Goal: Task Accomplishment & Management: Use online tool/utility

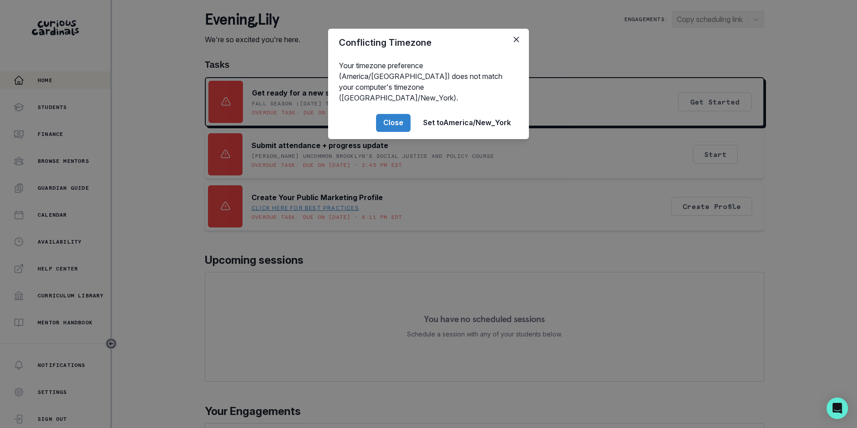
click at [397, 114] on button "Close" at bounding box center [393, 123] width 35 height 18
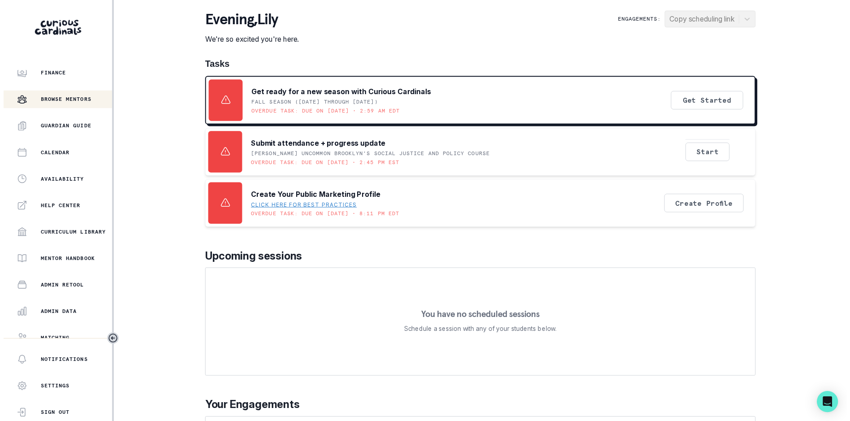
scroll to position [122, 0]
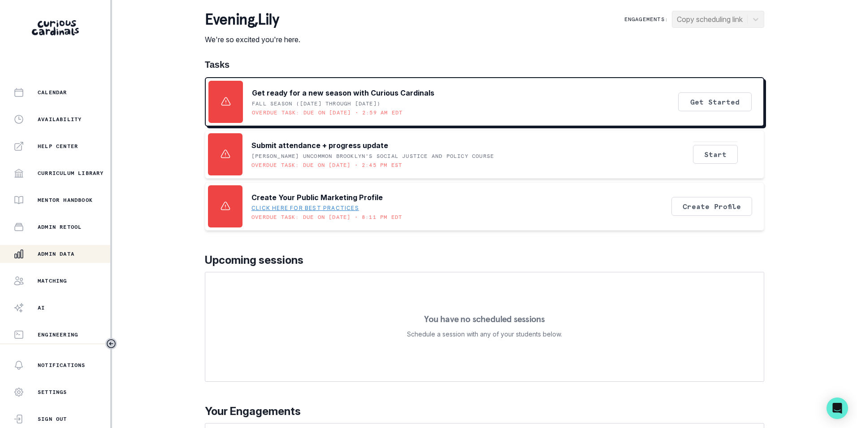
click at [70, 250] on p "Admin Data" at bounding box center [56, 253] width 37 height 7
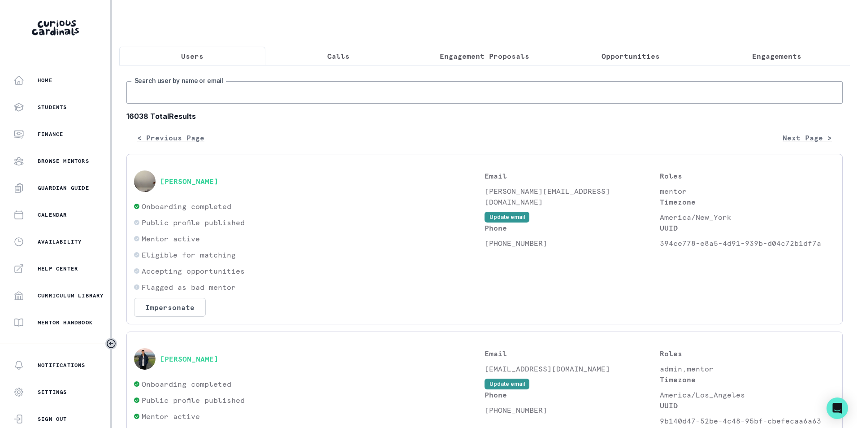
click at [215, 95] on input "Search user by name or email" at bounding box center [484, 92] width 716 height 22
paste input "[PERSON_NAME]"
type input "[PERSON_NAME]"
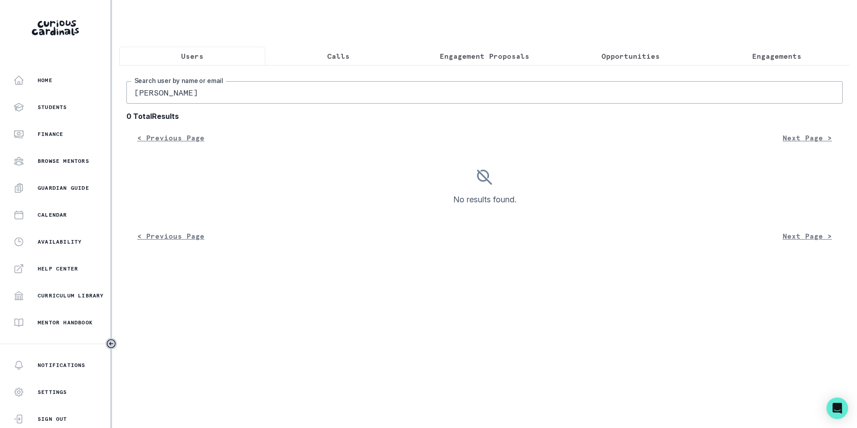
click at [176, 56] on button "Users" at bounding box center [192, 56] width 146 height 19
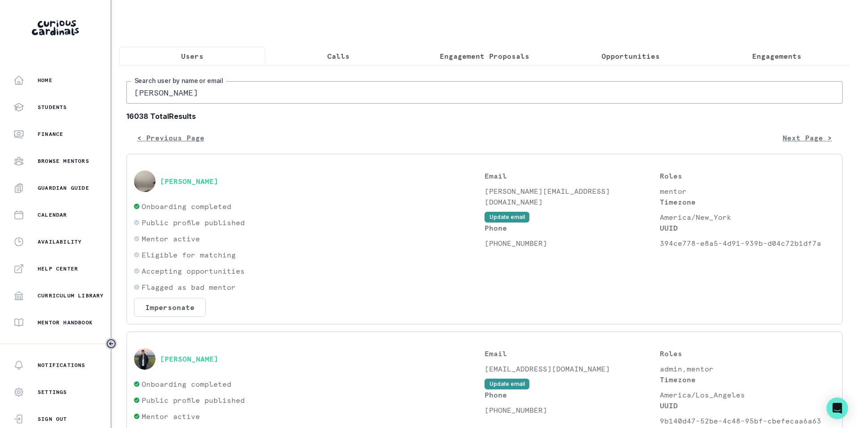
click at [251, 92] on input "[PERSON_NAME]" at bounding box center [484, 92] width 716 height 22
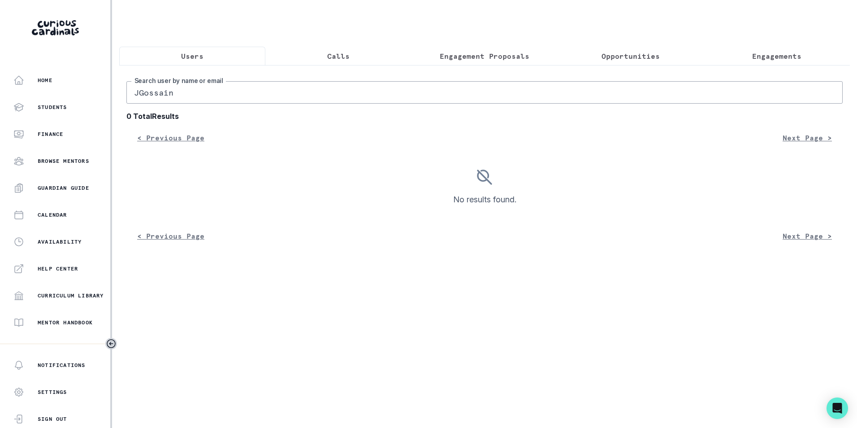
type input "[PERSON_NAME]"
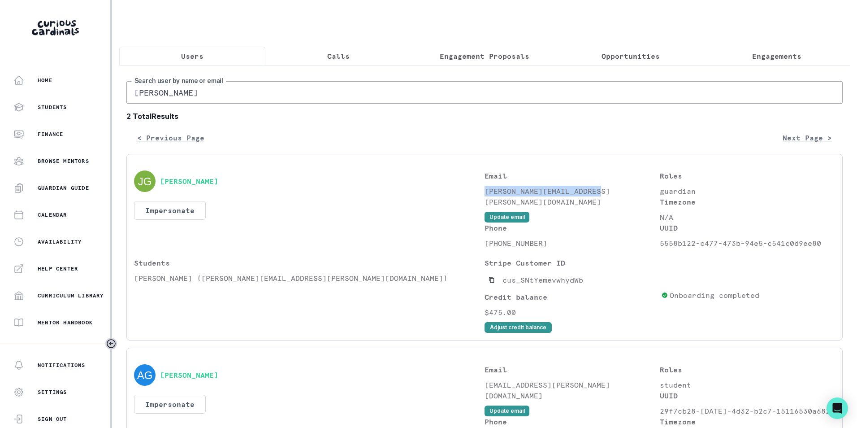
drag, startPoint x: 601, startPoint y: 198, endPoint x: 483, endPoint y: 199, distance: 118.3
click at [484, 199] on p "[PERSON_NAME][EMAIL_ADDRESS][PERSON_NAME][DOMAIN_NAME]" at bounding box center [571, 197] width 175 height 22
copy p "[PERSON_NAME][EMAIL_ADDRESS][PERSON_NAME][DOMAIN_NAME]"
click at [219, 93] on input "[PERSON_NAME]" at bounding box center [484, 92] width 716 height 22
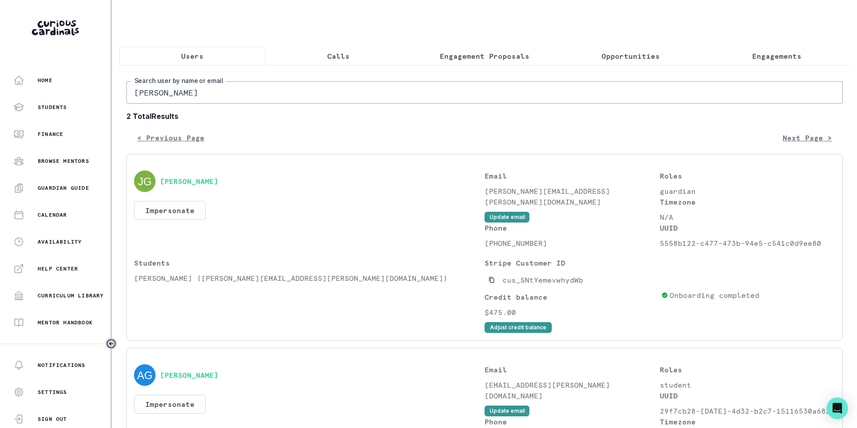
click at [219, 93] on input "[PERSON_NAME]" at bounding box center [484, 92] width 716 height 22
paste input "[PERSON_NAME]"
type input "[PERSON_NAME]"
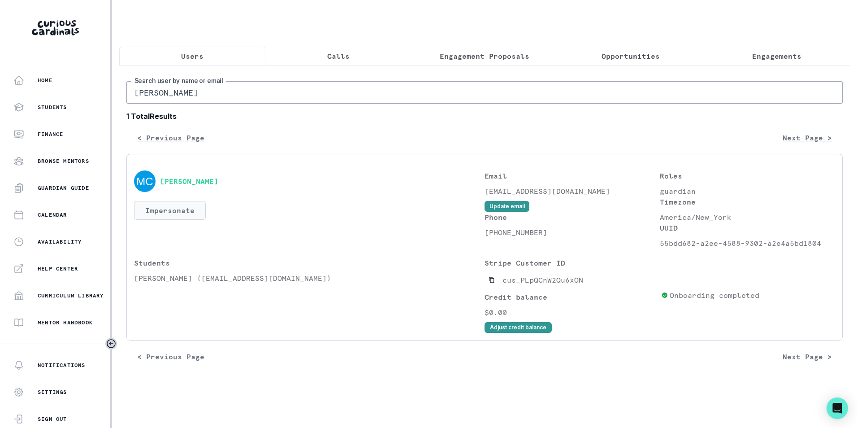
click at [182, 220] on button "Impersonate" at bounding box center [170, 210] width 72 height 19
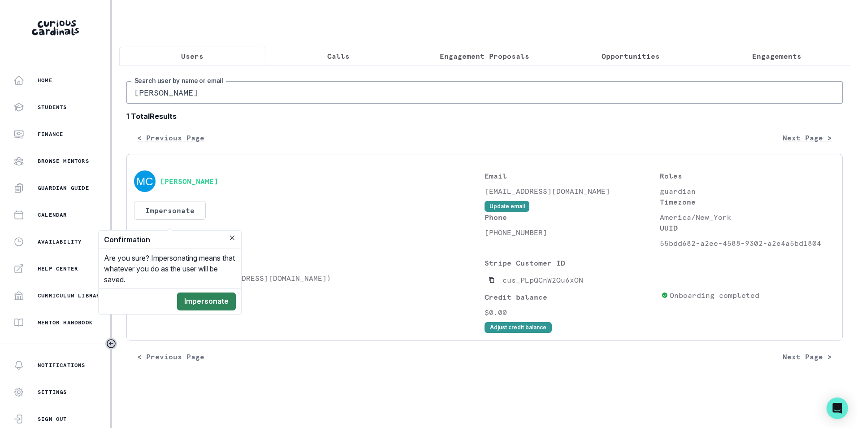
click at [209, 304] on button "Impersonate" at bounding box center [206, 301] width 59 height 18
